Goal: Book appointment/travel/reservation

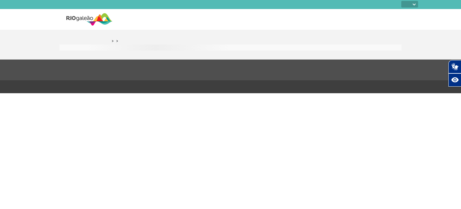
select select
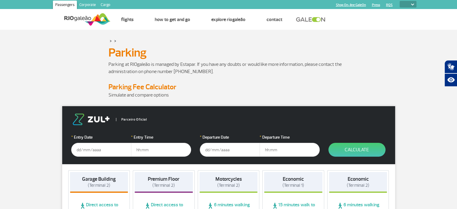
click at [105, 146] on input "text" at bounding box center [101, 150] width 60 height 14
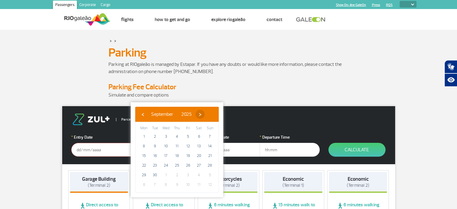
click at [204, 113] on span "›" at bounding box center [199, 114] width 9 height 9
click at [199, 113] on span "›" at bounding box center [194, 114] width 9 height 9
click at [203, 113] on span "›" at bounding box center [198, 114] width 9 height 9
click at [143, 172] on span "26" at bounding box center [144, 175] width 10 height 10
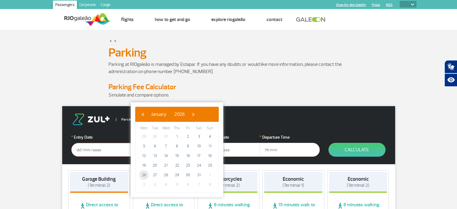
type input "[DATE]"
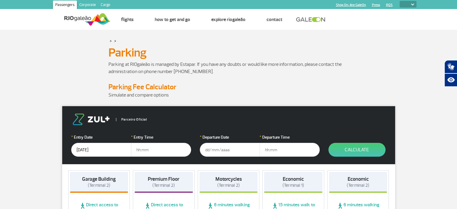
click at [214, 151] on input "text" at bounding box center [230, 150] width 60 height 14
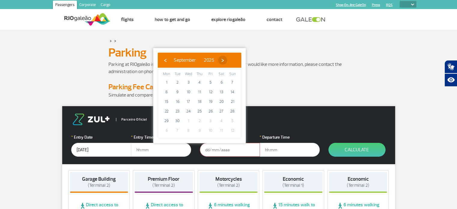
click at [227, 57] on span "›" at bounding box center [222, 60] width 9 height 9
click at [221, 57] on span "›" at bounding box center [216, 60] width 9 height 9
click at [163, 59] on span "‹" at bounding box center [165, 60] width 9 height 9
click at [221, 60] on span "›" at bounding box center [216, 60] width 9 height 9
click at [225, 60] on span "›" at bounding box center [220, 60] width 9 height 9
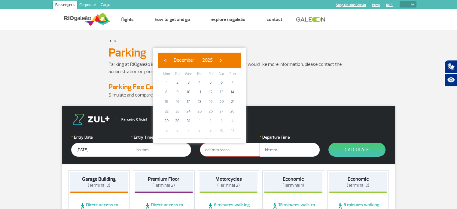
click at [225, 60] on span "›" at bounding box center [220, 60] width 9 height 9
click at [220, 60] on span "›" at bounding box center [215, 60] width 9 height 9
click at [232, 91] on span "8" at bounding box center [233, 92] width 10 height 10
type input "[DATE]"
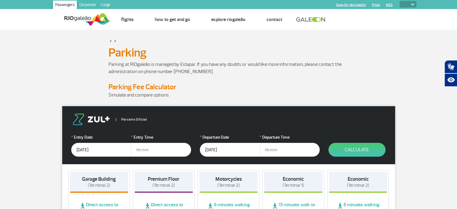
click at [160, 152] on input "text" at bounding box center [161, 150] width 60 height 14
type input "08:00"
click at [304, 153] on input "text" at bounding box center [289, 150] width 60 height 14
type input "18:30"
click at [357, 149] on button "Calculate" at bounding box center [356, 150] width 57 height 14
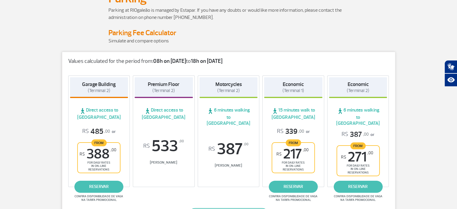
scroll to position [60, 0]
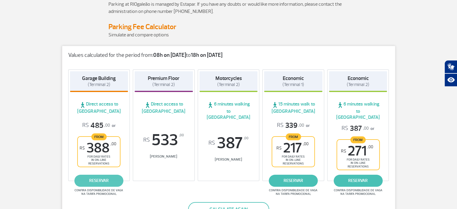
click at [96, 174] on link "reservar" at bounding box center [98, 180] width 49 height 12
